Goal: Task Accomplishment & Management: Use online tool/utility

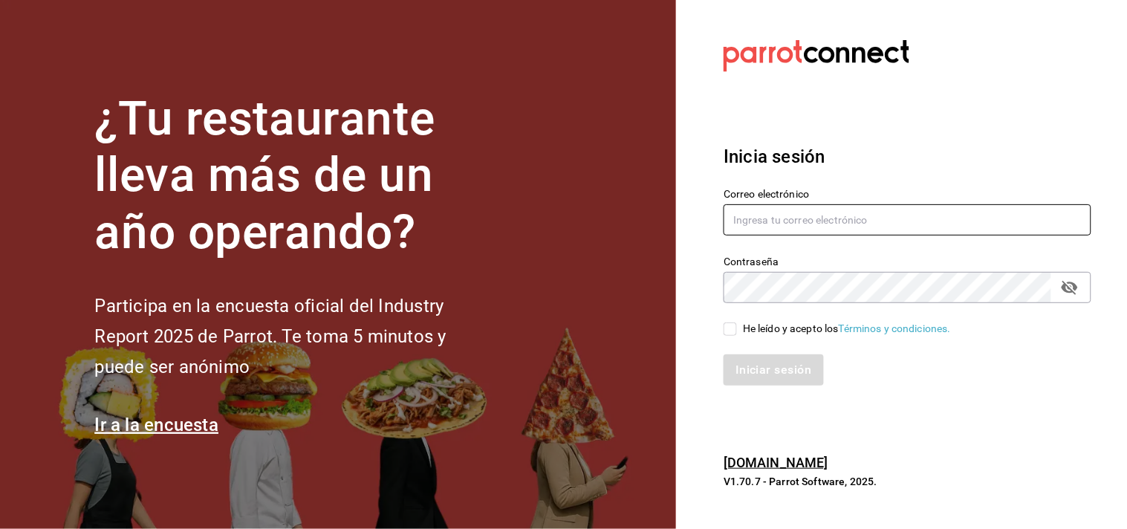
click at [755, 219] on input "text" at bounding box center [908, 219] width 368 height 31
type input "[PERSON_NAME][EMAIL_ADDRESS][PERSON_NAME][DOMAIN_NAME]"
click at [739, 331] on span "He leído y acepto los Términos y condiciones." at bounding box center [844, 329] width 214 height 16
click at [737, 331] on input "He leído y acepto los Términos y condiciones." at bounding box center [730, 329] width 13 height 13
checkbox input "true"
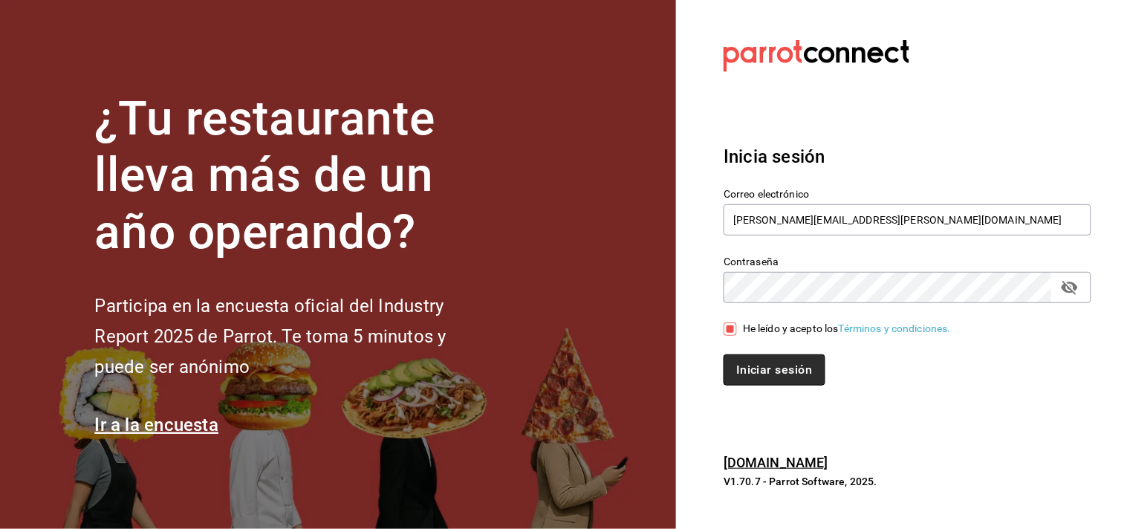
click at [753, 374] on button "Iniciar sesión" at bounding box center [774, 370] width 101 height 31
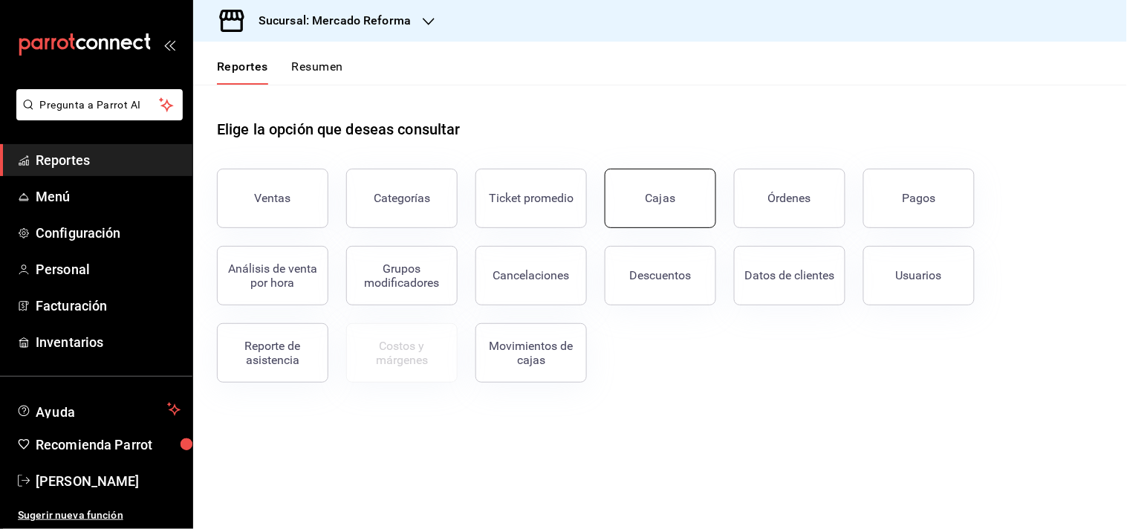
click at [666, 198] on div "Cajas" at bounding box center [661, 199] width 30 height 18
click at [666, 198] on html "Pregunta a Parrot AI Reportes Menú Configuración Personal Facturación Inventari…" at bounding box center [563, 264] width 1127 height 529
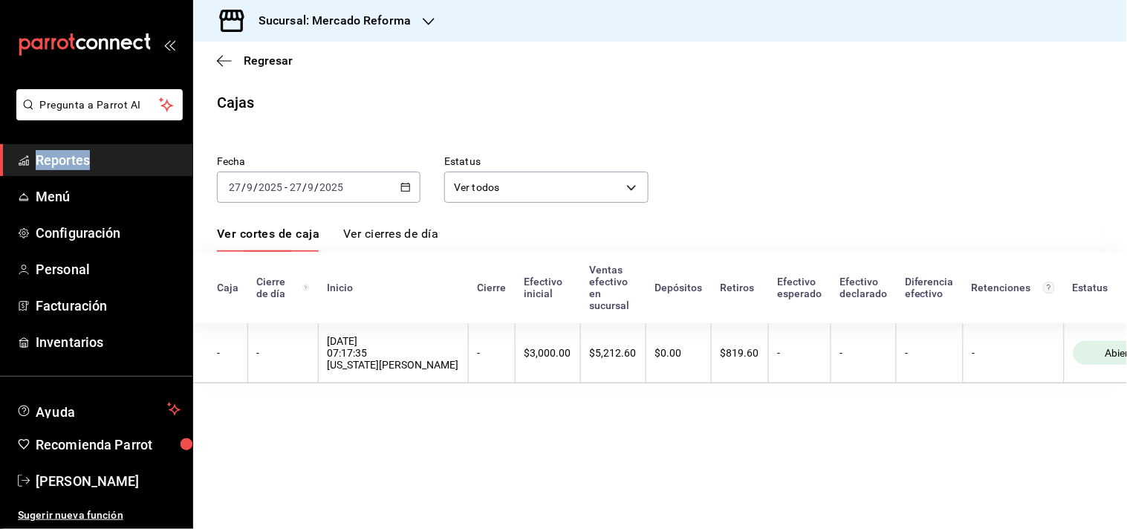
click at [135, 159] on span "Reportes" at bounding box center [108, 160] width 145 height 20
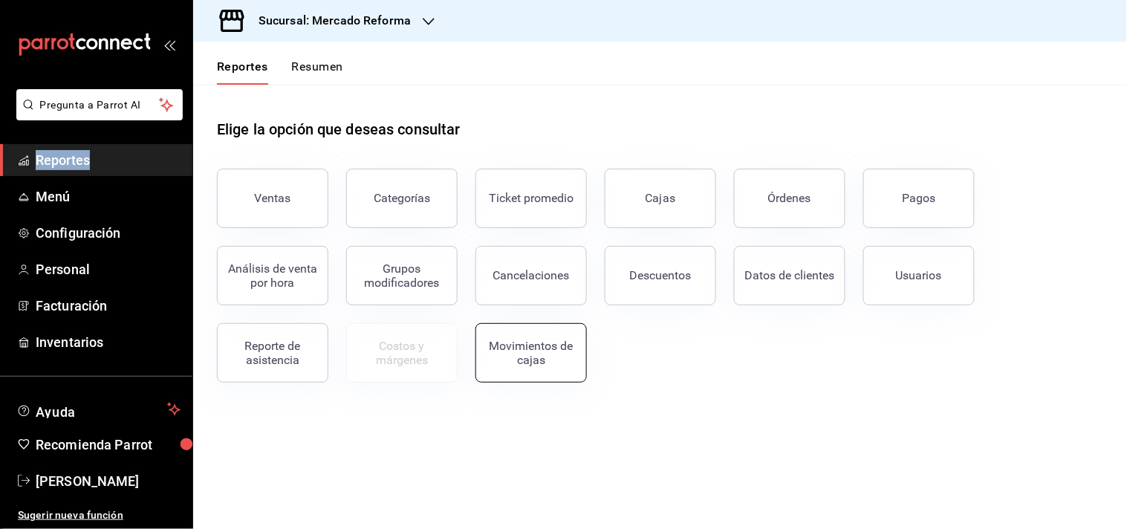
click at [514, 339] on div "Movimientos de cajas" at bounding box center [531, 353] width 92 height 28
